Goal: Book appointment/travel/reservation

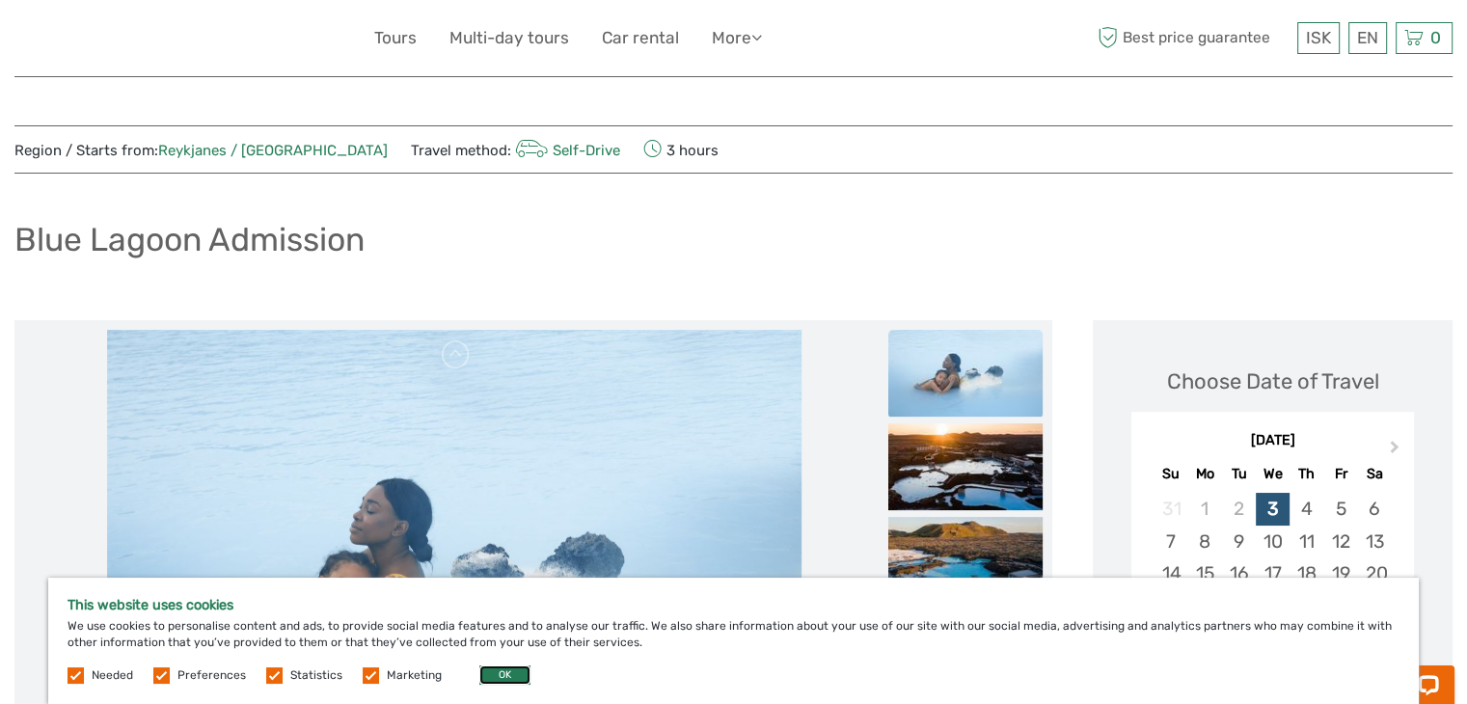
click at [485, 677] on button "OK" at bounding box center [504, 674] width 51 height 19
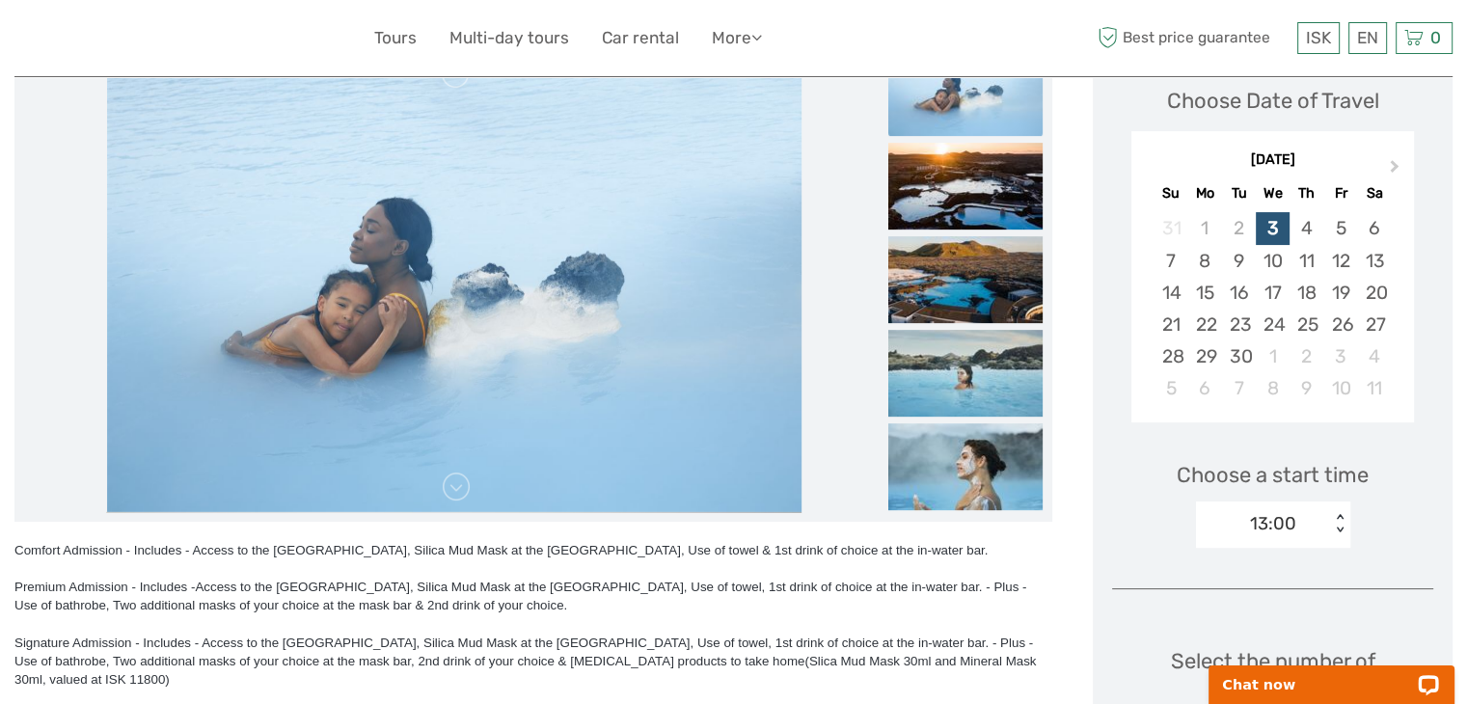
scroll to position [280, 0]
click at [1395, 166] on span "Next Month" at bounding box center [1395, 171] width 0 height 28
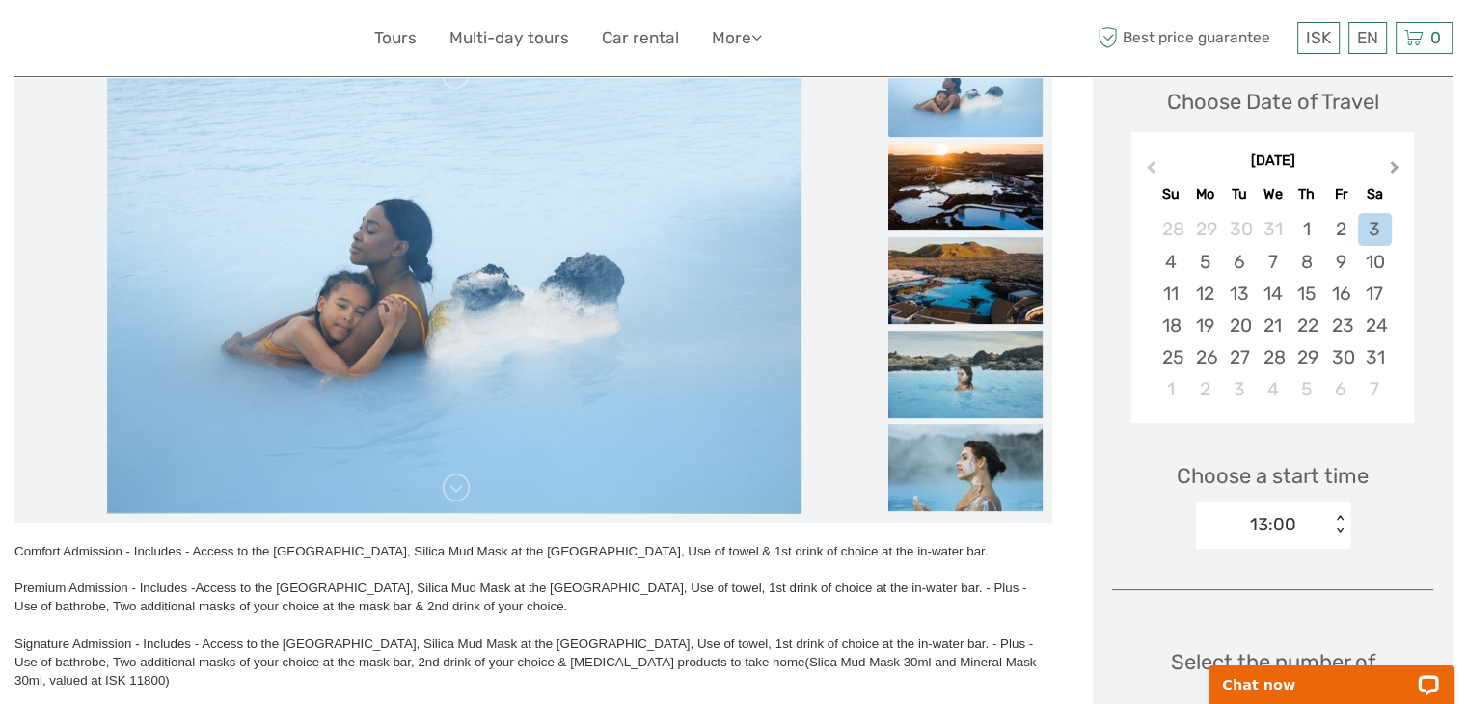
click at [1395, 166] on span "Next Month" at bounding box center [1395, 171] width 0 height 28
click at [1378, 324] on div "28" at bounding box center [1375, 326] width 34 height 32
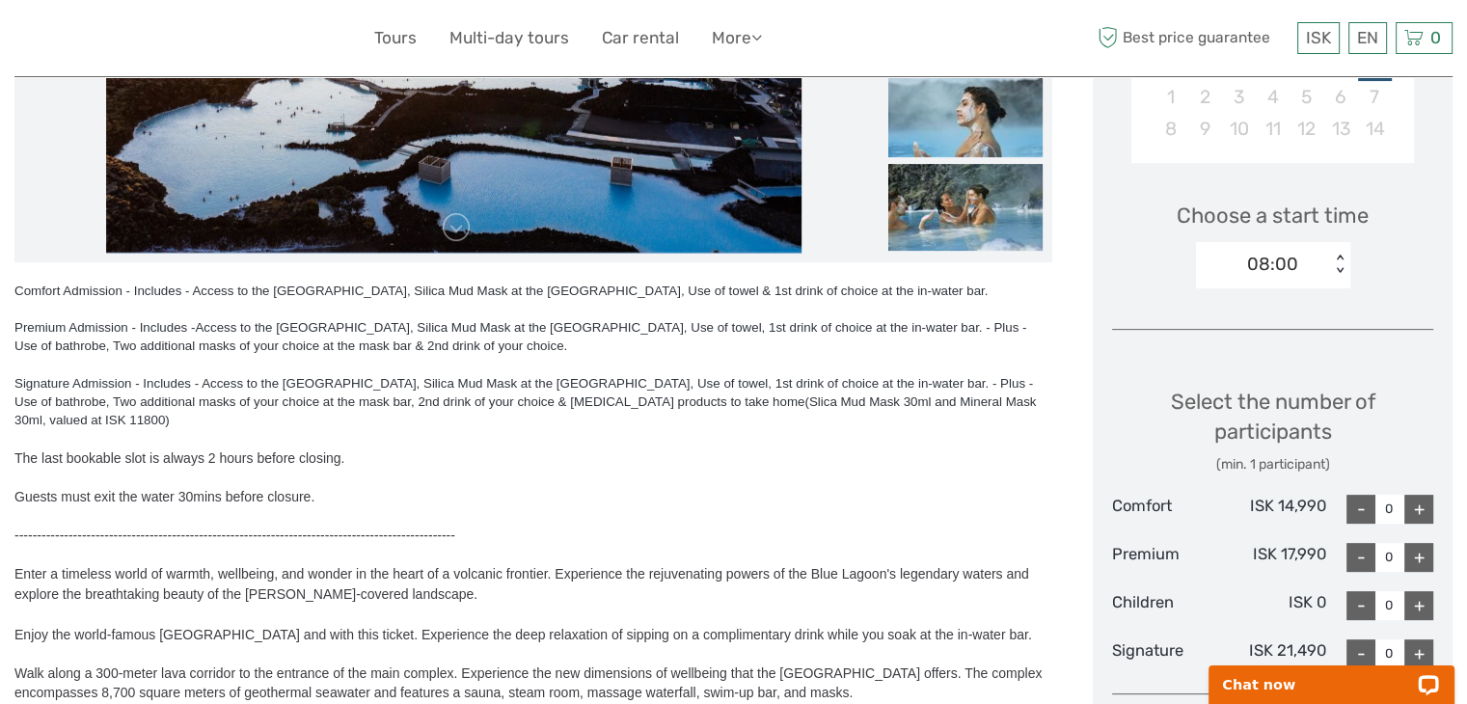
scroll to position [482, 0]
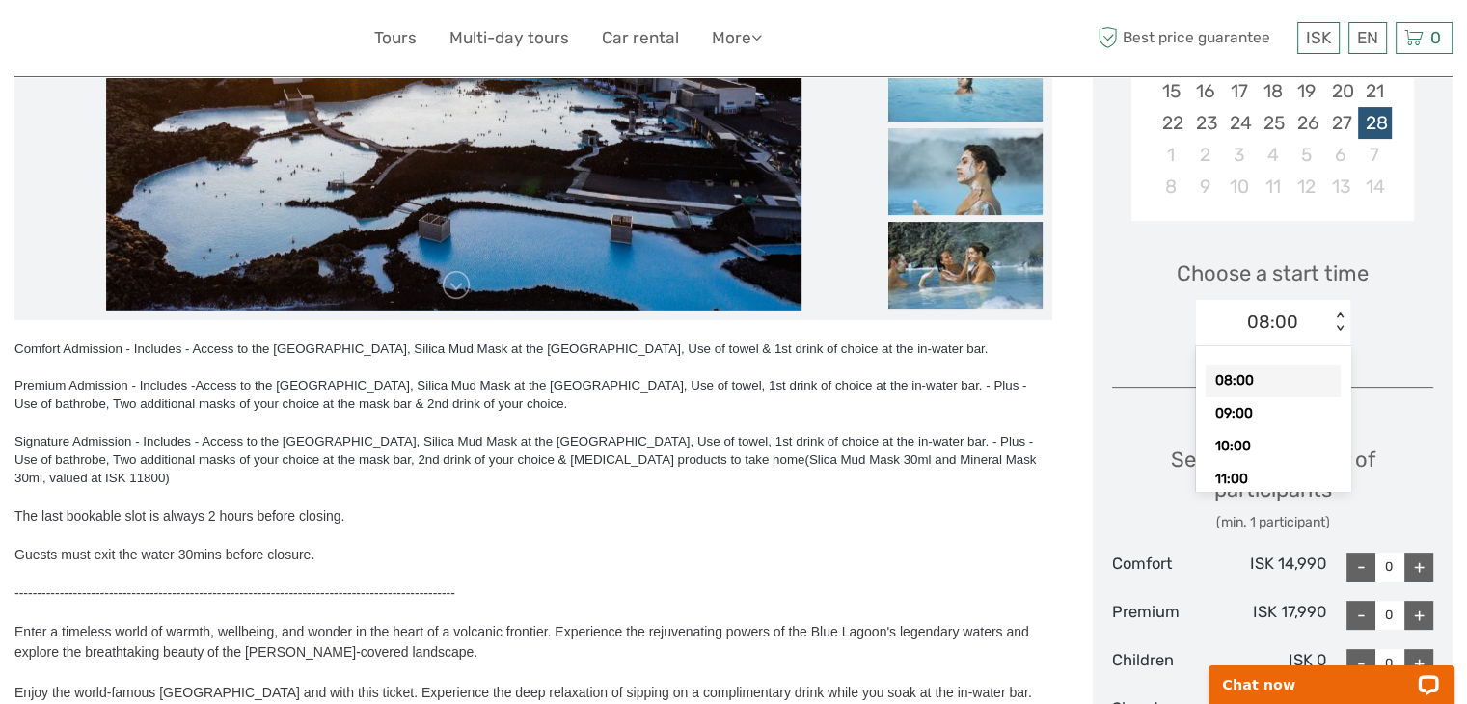
click at [1294, 319] on div "08:00" at bounding box center [1272, 322] width 51 height 25
click at [1245, 438] on div "10:00" at bounding box center [1272, 446] width 135 height 33
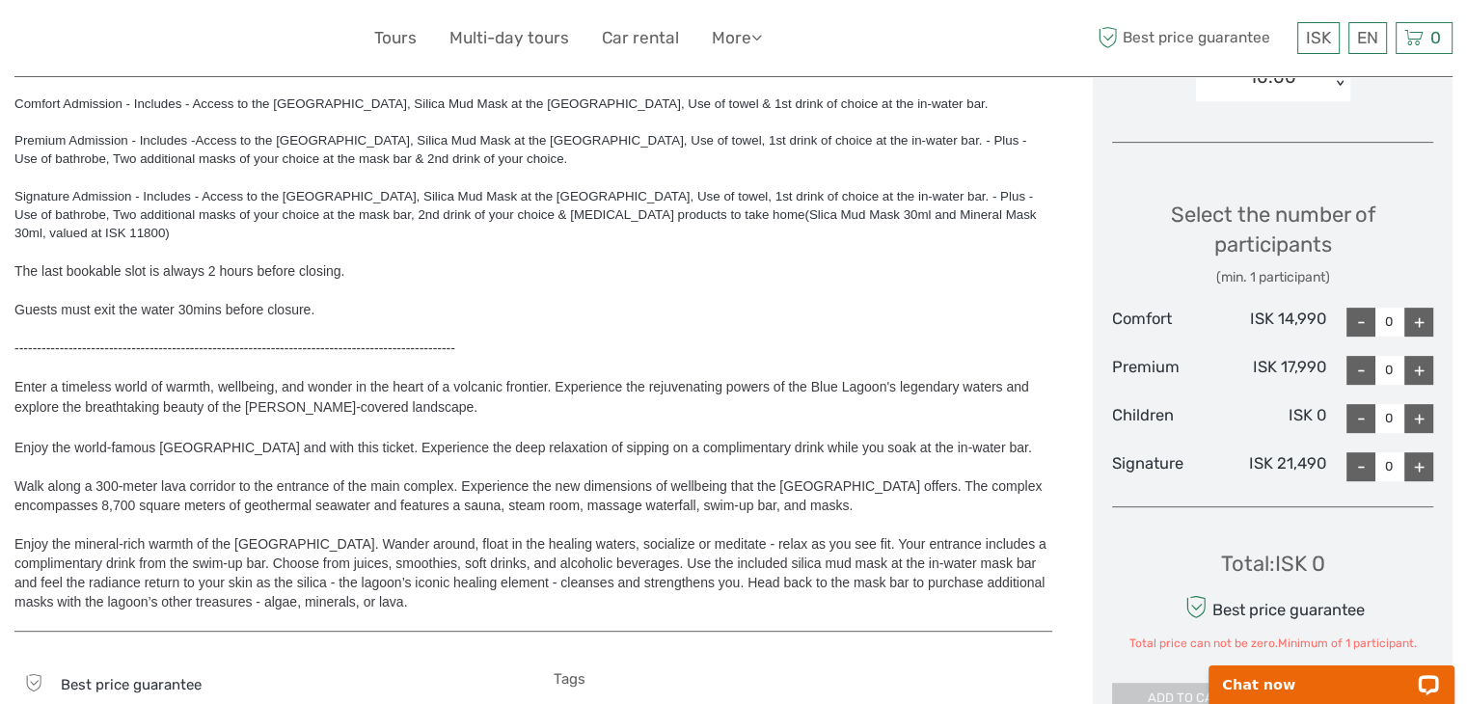
scroll to position [725, 0]
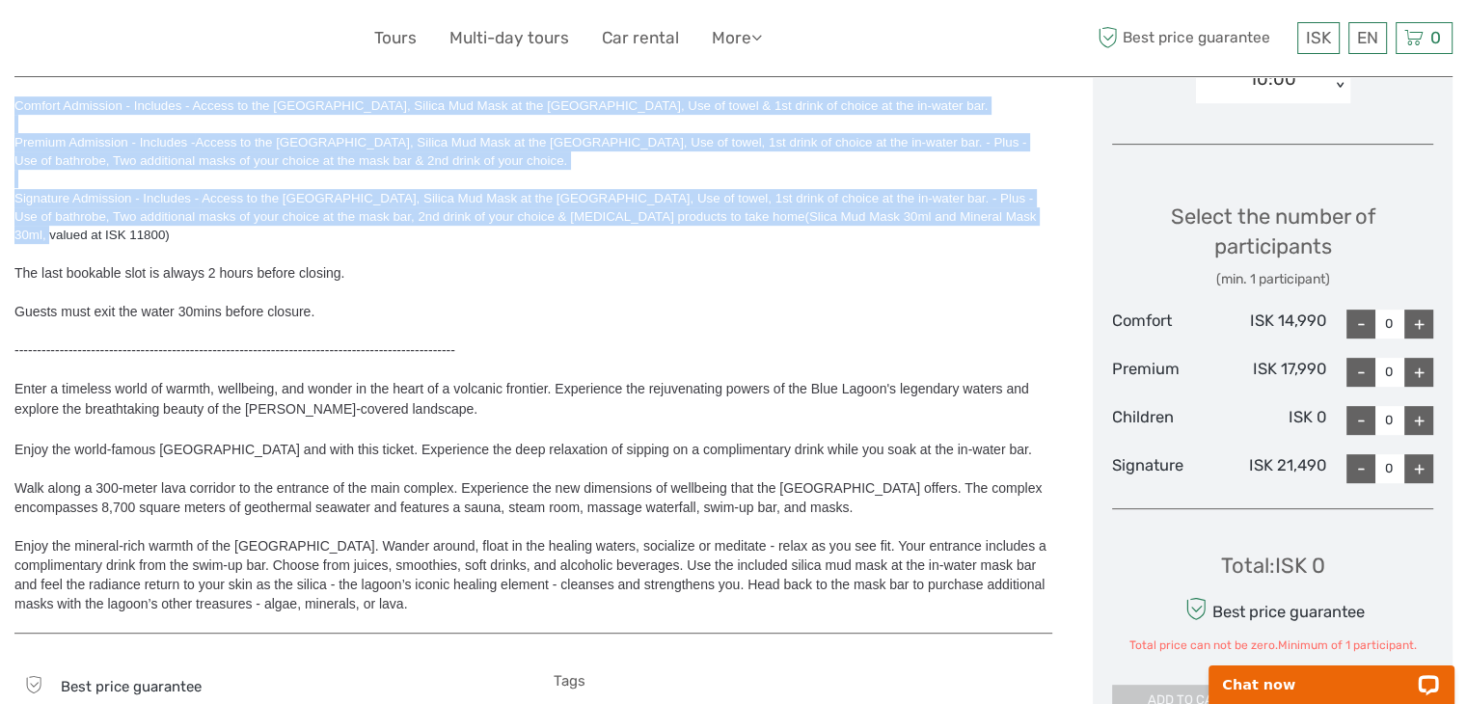
drag, startPoint x: 12, startPoint y: 101, endPoint x: 1022, endPoint y: 223, distance: 1018.0
click at [1022, 223] on body "ISK ISK € $ £ EN English Español Deutsch Tours Multi-day tours Car rental More …" at bounding box center [733, 343] width 1467 height 2137
copy div "Comfort Admission - Includes - Access to the [GEOGRAPHIC_DATA], Silica Mud Mask…"
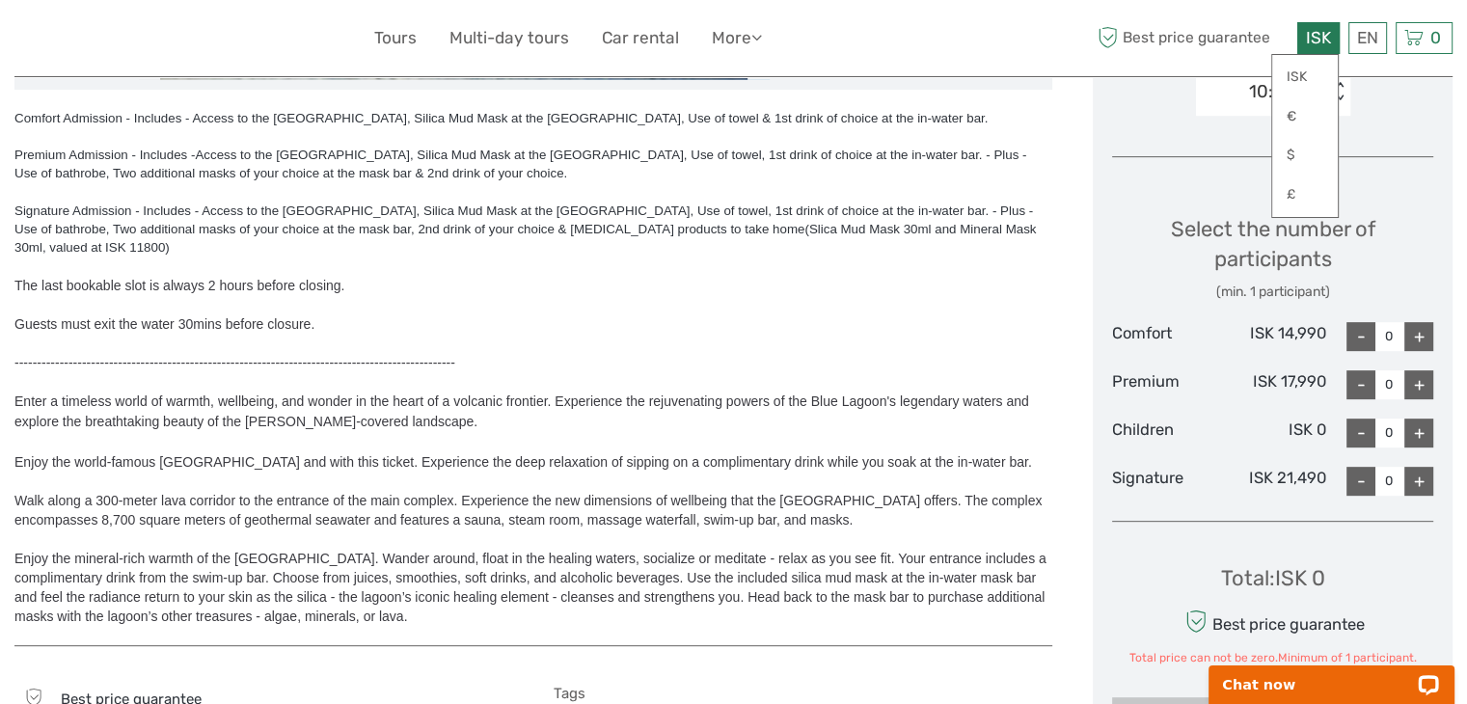
click at [1315, 39] on span "ISK" at bounding box center [1318, 37] width 25 height 19
click at [1293, 120] on link "€" at bounding box center [1305, 116] width 66 height 35
click at [679, 353] on div "-------------------------------------------------------------------------------…" at bounding box center [533, 362] width 1038 height 19
click at [1110, 282] on div "Choose Date of Travel [DATE] Previous Month Next Month [DATE] Su Mo Tu We Th Fr…" at bounding box center [1273, 177] width 360 height 1140
click at [1407, 163] on div "Choose Date of Travel [DATE] Previous Month Next Month [DATE] Su Mo Tu We Th Fr…" at bounding box center [1273, 177] width 360 height 1140
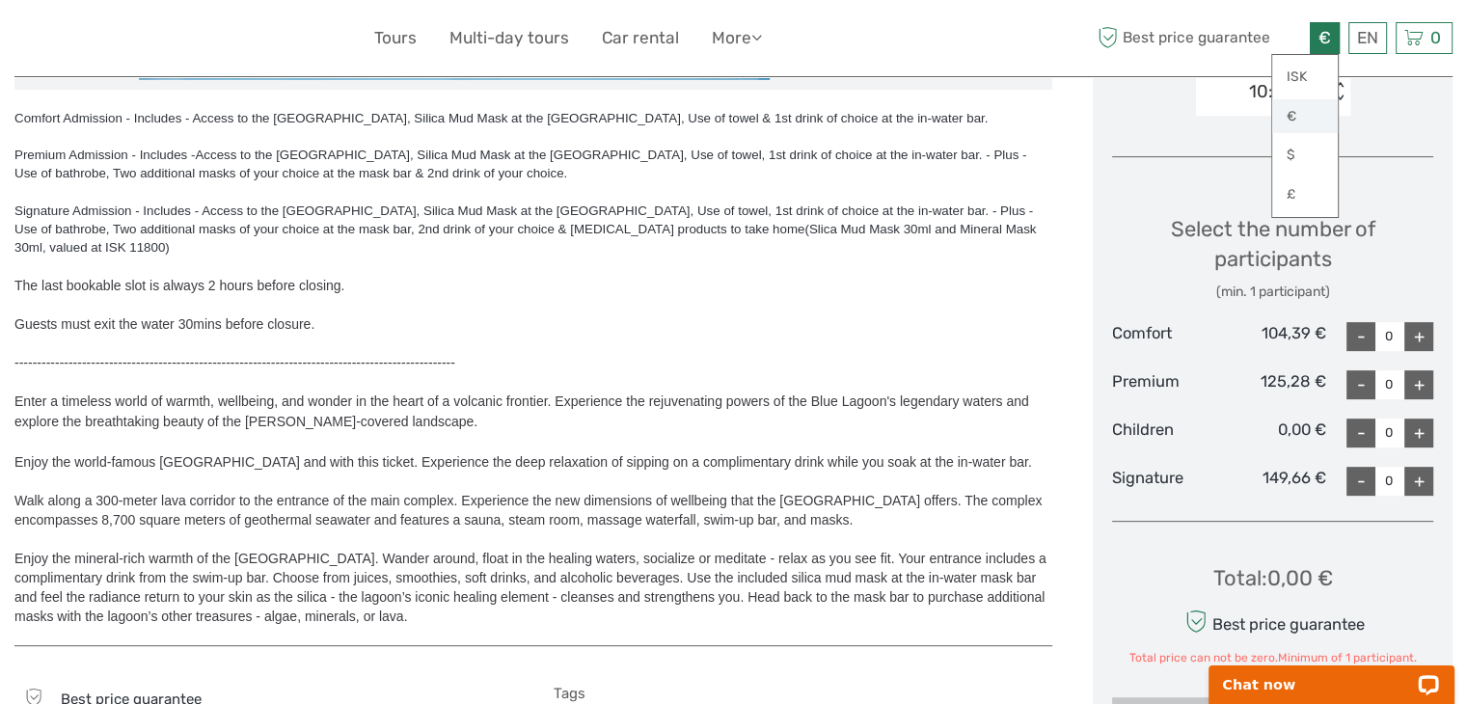
click at [1288, 117] on link "€" at bounding box center [1305, 116] width 66 height 35
click at [1158, 269] on div "Select the number of participants (min. 1 participant)" at bounding box center [1272, 258] width 321 height 88
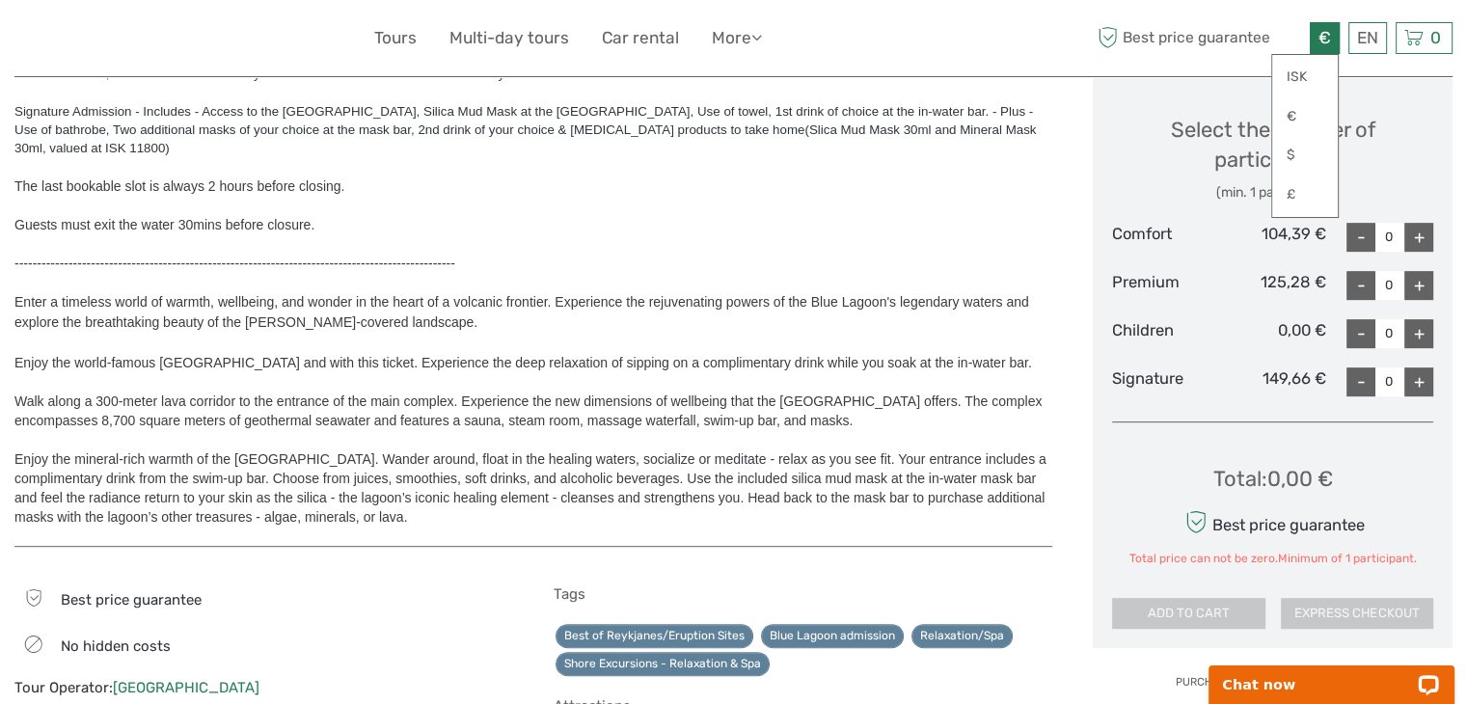
scroll to position [814, 0]
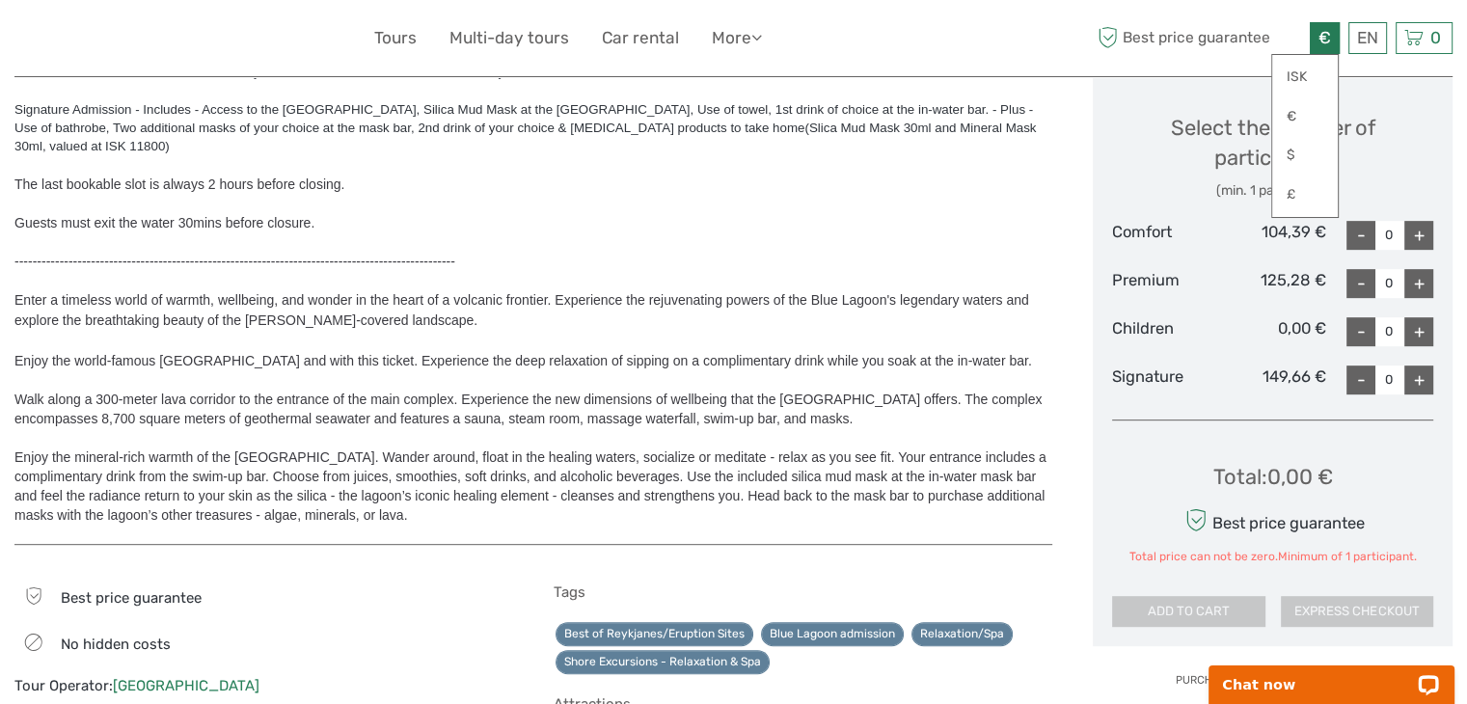
click at [946, 370] on div at bounding box center [533, 379] width 1038 height 19
drag, startPoint x: 949, startPoint y: 130, endPoint x: 1011, endPoint y: 136, distance: 62.0
click at [1011, 136] on div "Signature Admission - Includes - Access to the [GEOGRAPHIC_DATA], Silica Mud Ma…" at bounding box center [533, 127] width 1038 height 55
copy span "ISK 11800"
click at [1123, 240] on div "Comfort" at bounding box center [1165, 235] width 107 height 29
